Goal: Information Seeking & Learning: Learn about a topic

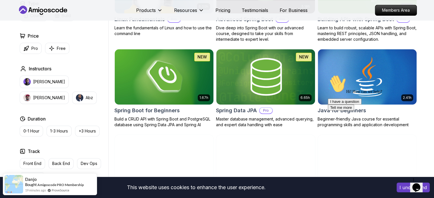
scroll to position [221, 0]
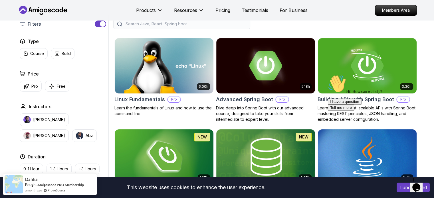
scroll to position [141, 0]
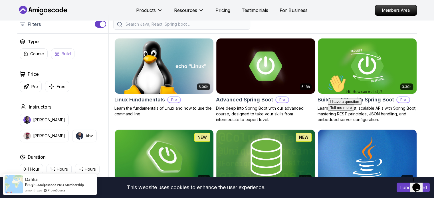
click at [65, 50] on button "Build" at bounding box center [62, 54] width 23 height 11
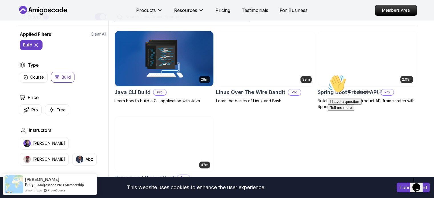
scroll to position [148, 0]
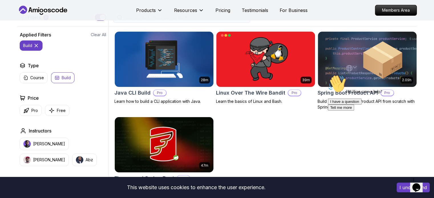
click at [345, 94] on div "Hi! How can we help? I have a question Tell me more" at bounding box center [379, 93] width 103 height 36
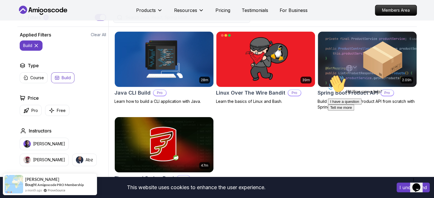
click at [336, 90] on div "Hi! How can we help? I have a question Tell me more" at bounding box center [379, 93] width 103 height 36
click at [332, 102] on div "Hi! How can we help? I have a question Tell me more" at bounding box center [379, 93] width 103 height 36
click at [344, 44] on img at bounding box center [368, 59] width 104 height 58
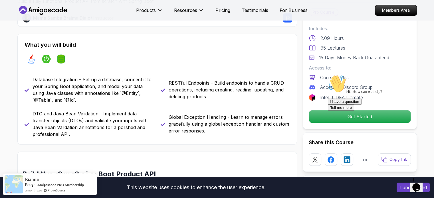
scroll to position [250, 0]
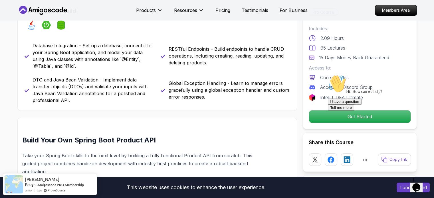
click at [116, 44] on p "Database Integration - Set up a database, connect it to your Spring Boot applic…" at bounding box center [93, 55] width 121 height 27
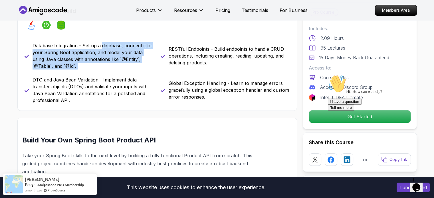
drag, startPoint x: 116, startPoint y: 44, endPoint x: 105, endPoint y: 67, distance: 25.3
click at [105, 67] on p "Database Integration - Set up a database, connect it to your Spring Boot applic…" at bounding box center [93, 55] width 121 height 27
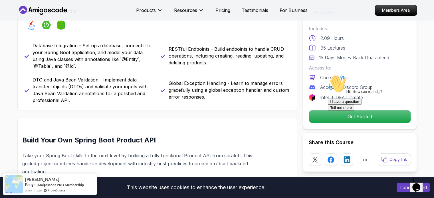
click at [97, 79] on p "DTO and Java Bean Validation - Implement data transfer objects (DTOs) and valid…" at bounding box center [93, 90] width 121 height 27
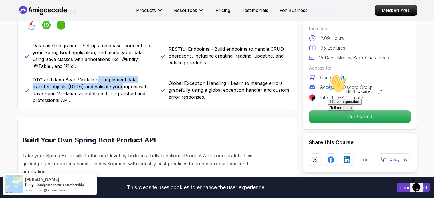
drag, startPoint x: 97, startPoint y: 79, endPoint x: 95, endPoint y: 85, distance: 6.1
click at [95, 85] on p "DTO and Java Bean Validation - Implement data transfer objects (DTOs) and valid…" at bounding box center [93, 90] width 121 height 27
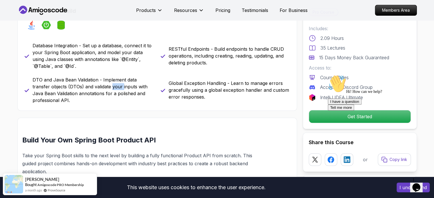
click at [95, 85] on p "DTO and Java Bean Validation - Implement data transfer objects (DTOs) and valid…" at bounding box center [93, 90] width 121 height 27
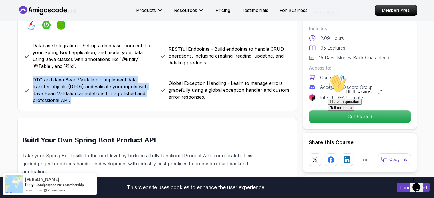
click at [95, 85] on p "DTO and Java Bean Validation - Implement data transfer objects (DTOs) and valid…" at bounding box center [93, 90] width 121 height 27
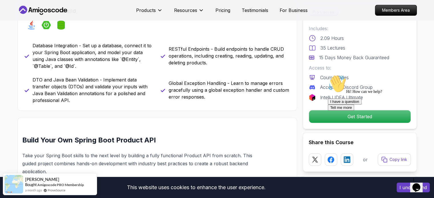
click at [217, 43] on div "RESTful Endpoints - Build endpoints to handle CRUD operations, including creati…" at bounding box center [225, 55] width 129 height 27
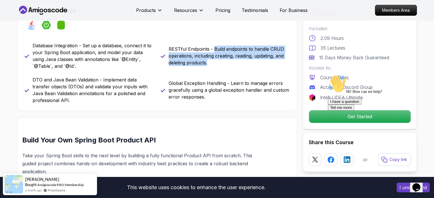
drag, startPoint x: 217, startPoint y: 43, endPoint x: 205, endPoint y: 63, distance: 23.0
click at [205, 63] on div "RESTful Endpoints - Build endpoints to handle CRUD operations, including creati…" at bounding box center [225, 55] width 129 height 27
click at [205, 63] on p "RESTful Endpoints - Build endpoints to handle CRUD operations, including creati…" at bounding box center [229, 56] width 121 height 21
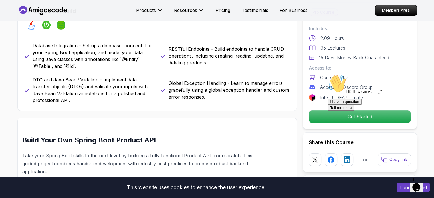
click at [198, 77] on div "Global Exception Handling - Learn to manage errors gracefully using a global ex…" at bounding box center [225, 90] width 129 height 27
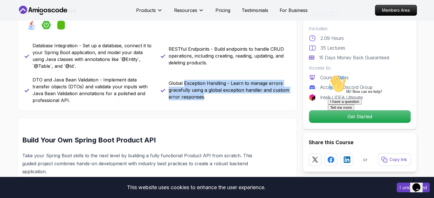
drag, startPoint x: 198, startPoint y: 77, endPoint x: 194, endPoint y: 95, distance: 18.4
click at [194, 95] on div "Global Exception Handling - Learn to manage errors gracefully using a global ex…" at bounding box center [225, 90] width 129 height 27
click at [194, 95] on p "Global Exception Handling - Learn to manage errors gracefully using a global ex…" at bounding box center [229, 90] width 121 height 21
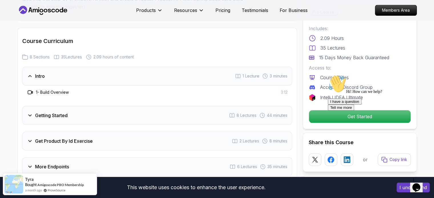
scroll to position [670, 0]
click at [154, 106] on div "Getting Started 8 Lectures 44 minutes" at bounding box center [157, 115] width 270 height 19
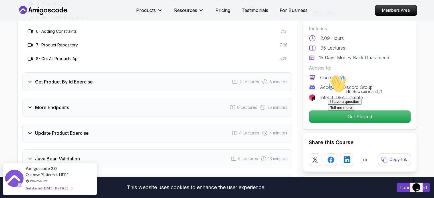
scroll to position [809, 0]
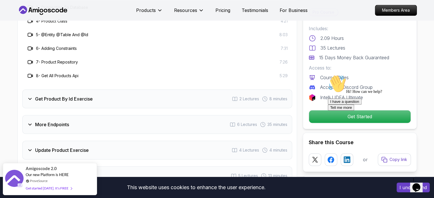
click at [141, 122] on div "More Endpoints 6 Lectures 35 minutes" at bounding box center [157, 124] width 270 height 19
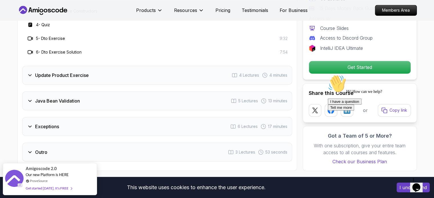
scroll to position [857, 0]
click at [151, 93] on div "Java Bean Validation 5 Lectures 13 minutes" at bounding box center [157, 100] width 270 height 19
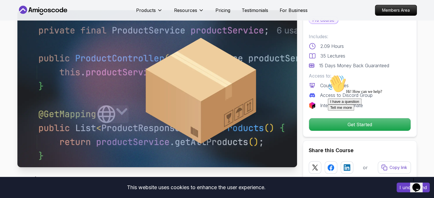
scroll to position [0, 0]
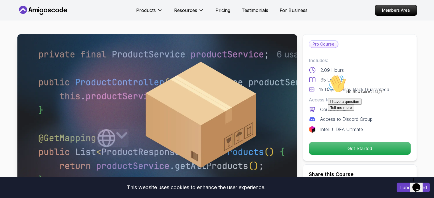
click at [336, 111] on div "I have a question Tell me more" at bounding box center [379, 105] width 103 height 12
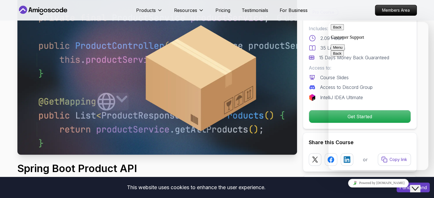
scroll to position [37, 0]
click at [335, 28] on button "Back" at bounding box center [337, 27] width 13 height 6
click at [419, 185] on button "Close Chat This icon closes the chat window." at bounding box center [415, 188] width 10 height 7
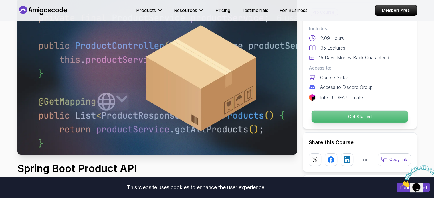
click at [391, 113] on p "Get Started" at bounding box center [360, 117] width 97 height 12
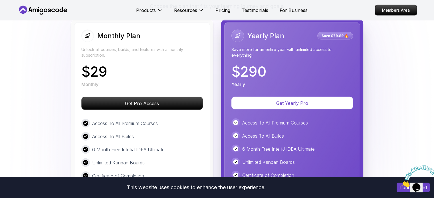
scroll to position [1114, 0]
